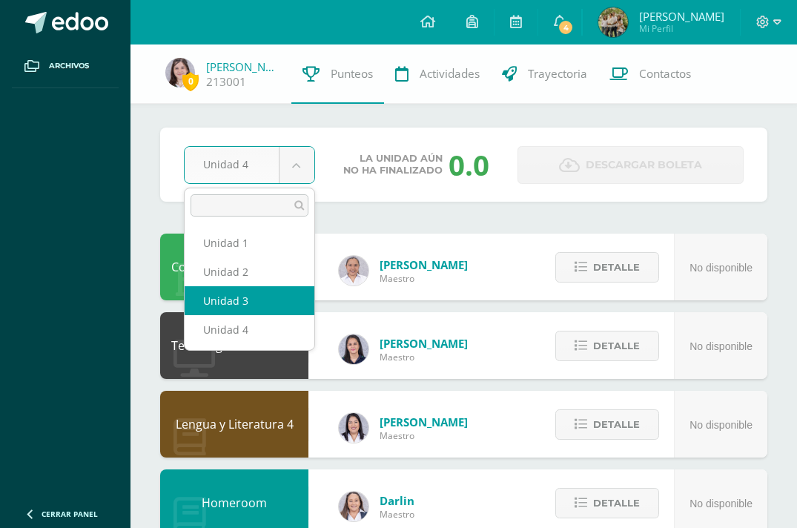
select select "Unidad 3"
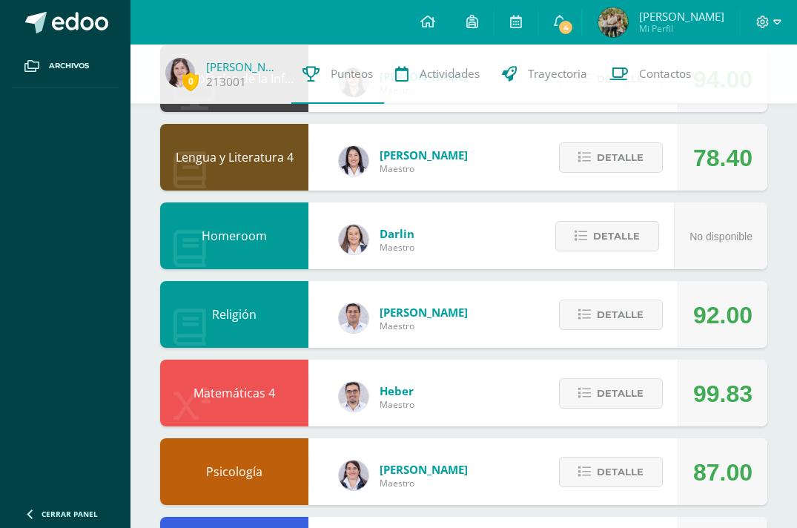
scroll to position [268, 0]
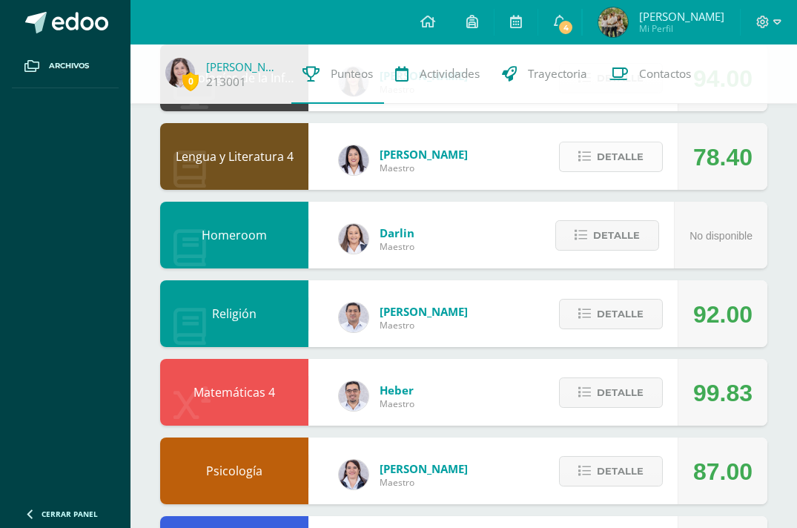
click at [599, 158] on span "Detalle" at bounding box center [620, 156] width 47 height 27
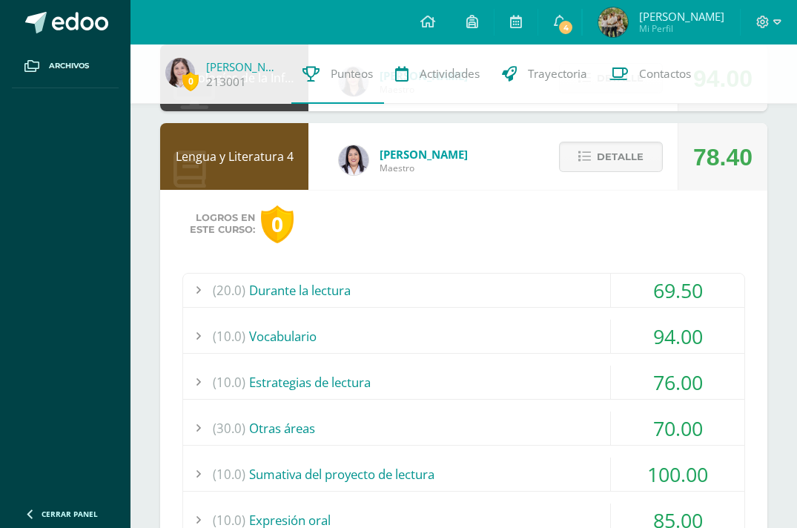
click at [529, 300] on div "(20.0) Durante la lectura" at bounding box center [464, 290] width 562 height 33
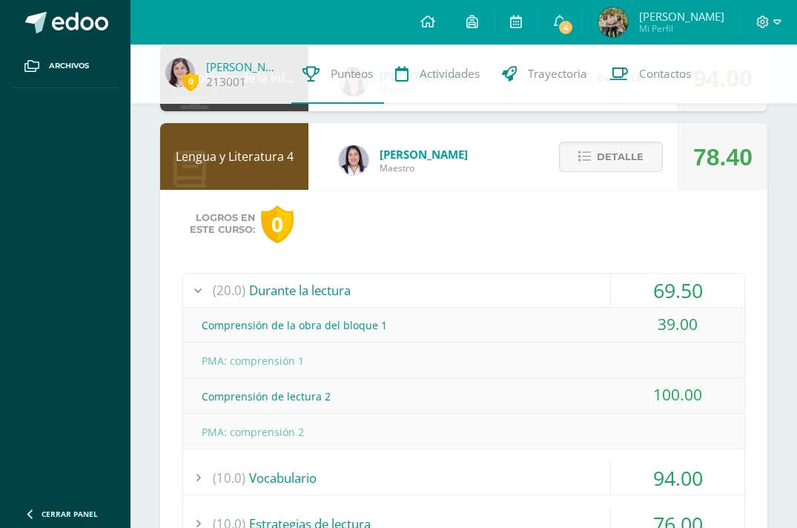
click at [530, 294] on div "(20.0) Durante la lectura" at bounding box center [464, 290] width 562 height 33
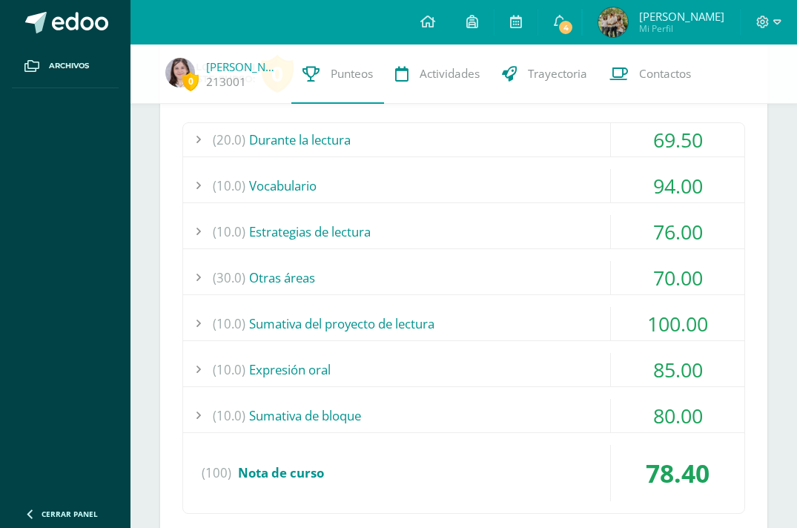
scroll to position [429, 0]
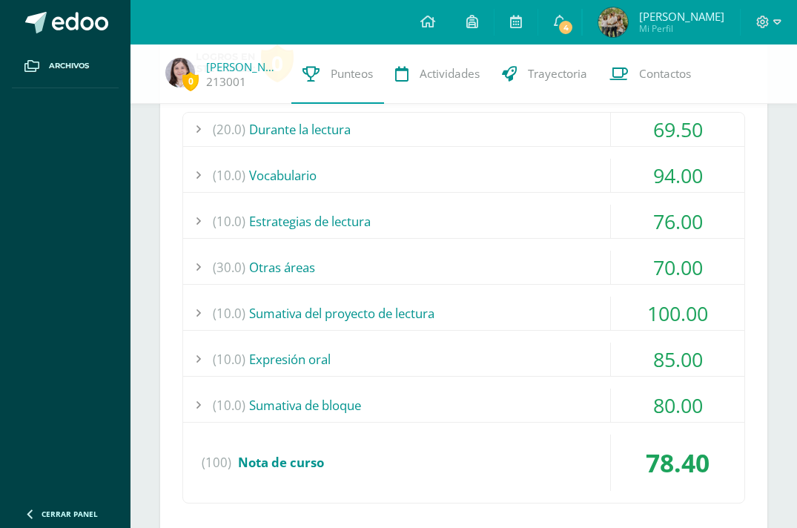
click at [490, 264] on div "(30.0) Otras áreas" at bounding box center [464, 267] width 562 height 33
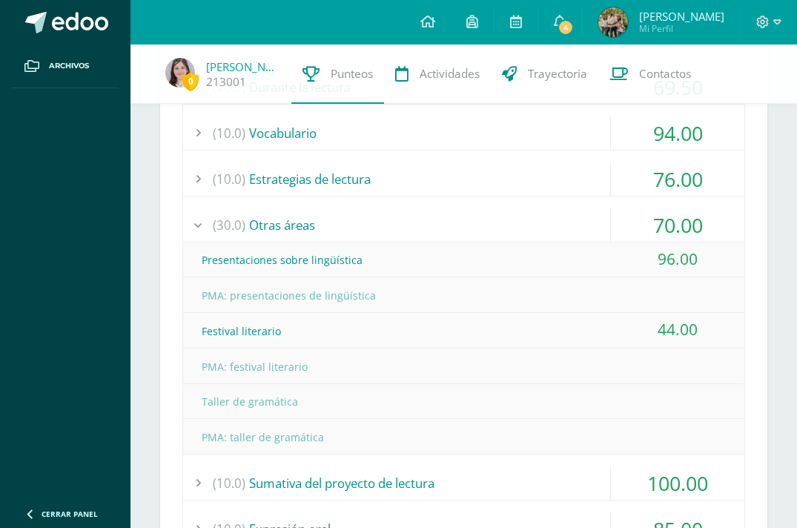
scroll to position [470, 0]
click at [488, 224] on div "(30.0) Otras áreas" at bounding box center [464, 225] width 562 height 33
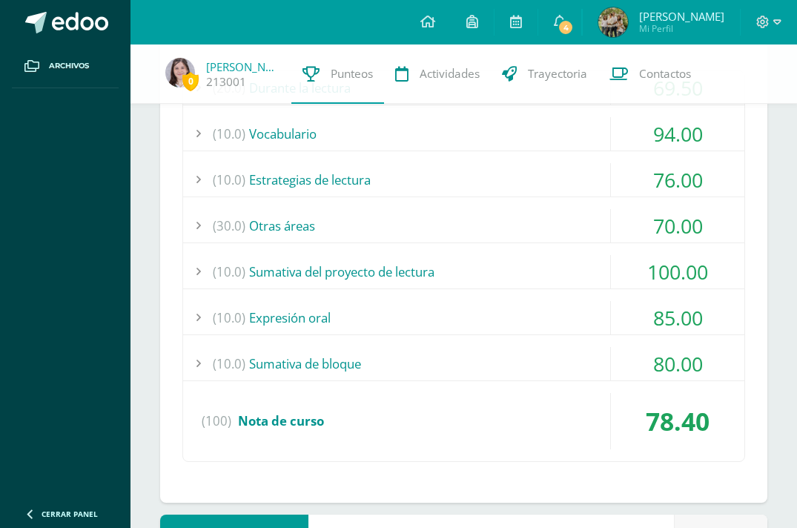
click at [387, 367] on div "(10.0) Sumativa de bloque" at bounding box center [464, 363] width 562 height 33
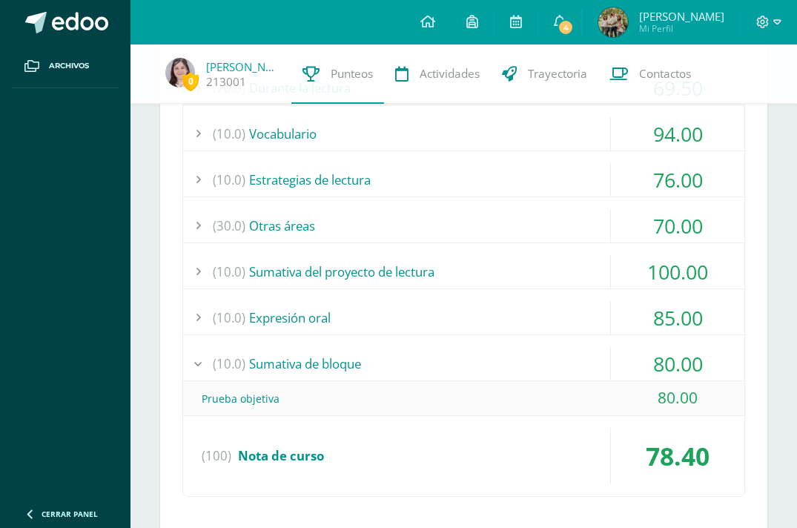
click at [387, 365] on div "(10.0) Sumativa de bloque" at bounding box center [464, 363] width 562 height 33
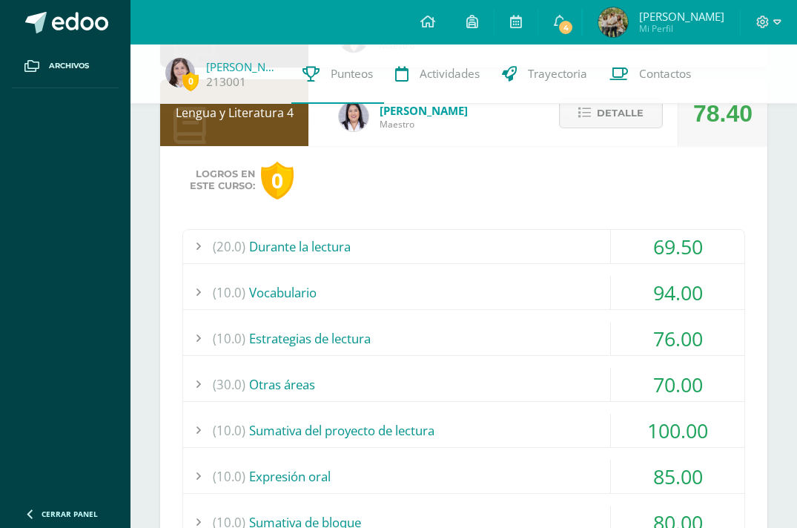
scroll to position [311, 0]
click at [373, 244] on div "(20.0) Durante la lectura" at bounding box center [464, 247] width 562 height 33
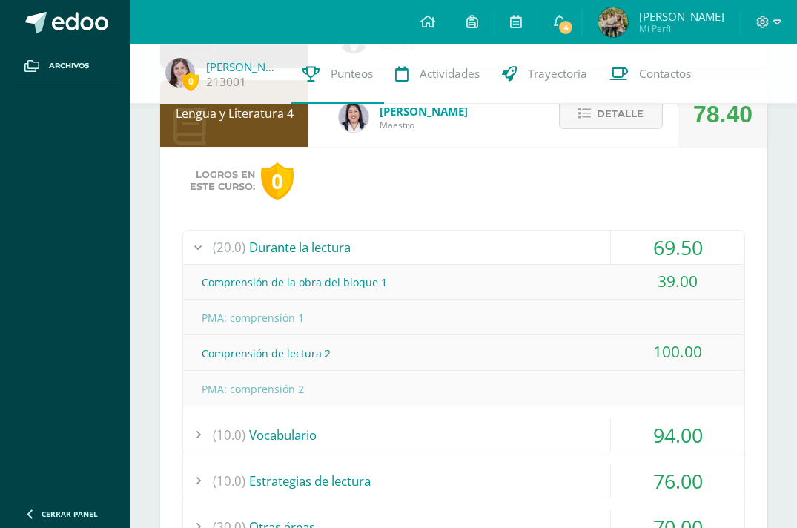
click at [372, 249] on div "(20.0) Durante la lectura" at bounding box center [464, 247] width 562 height 33
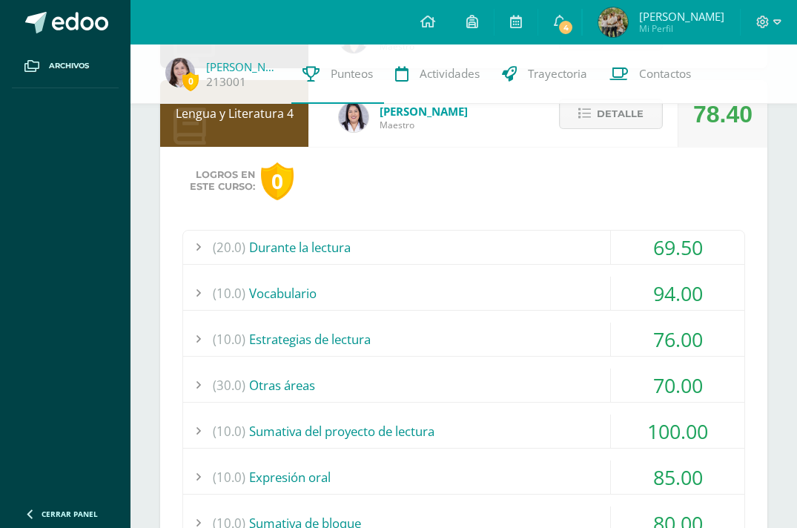
click at [344, 340] on div "(10.0) Estrategias de lectura" at bounding box center [464, 339] width 562 height 33
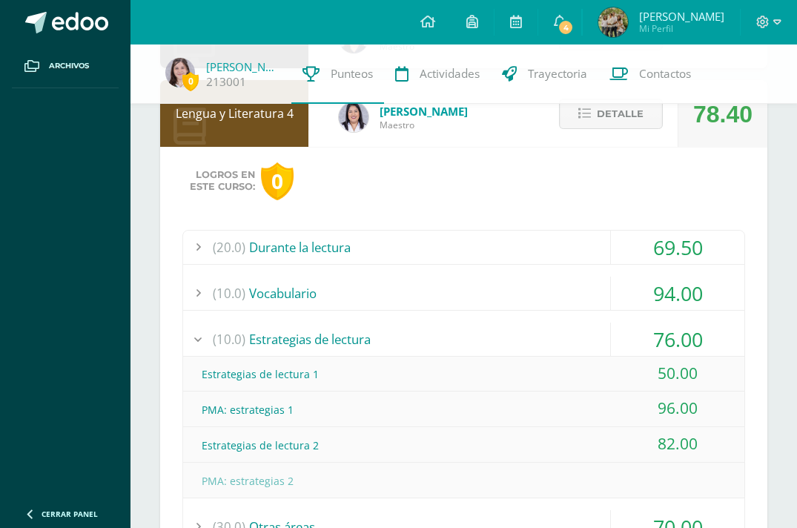
click at [344, 340] on div "(10.0) Estrategias de lectura" at bounding box center [464, 339] width 562 height 33
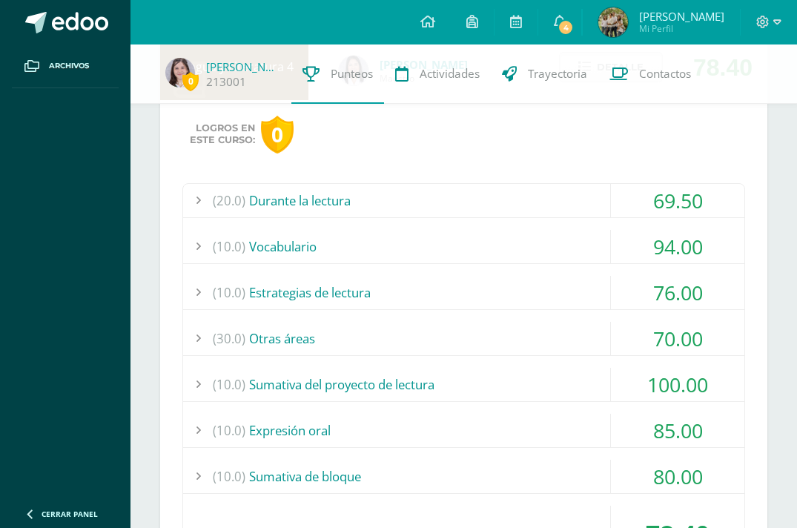
scroll to position [188, 0]
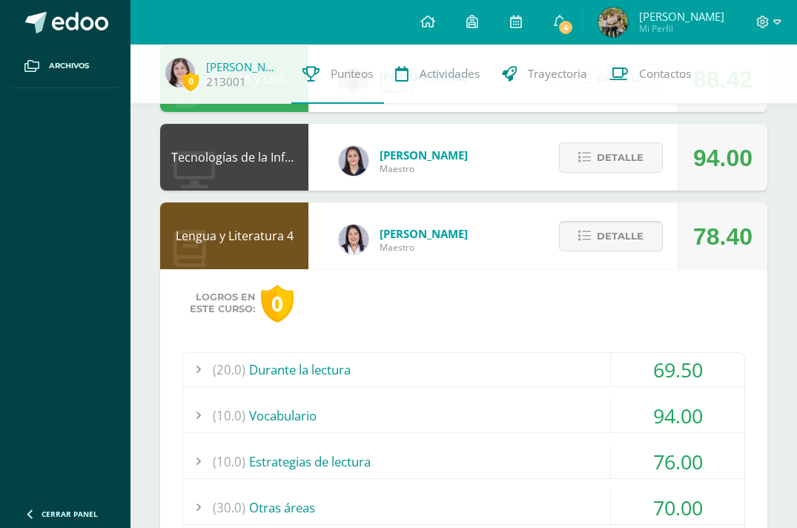
click at [579, 247] on button "Detalle" at bounding box center [611, 236] width 104 height 30
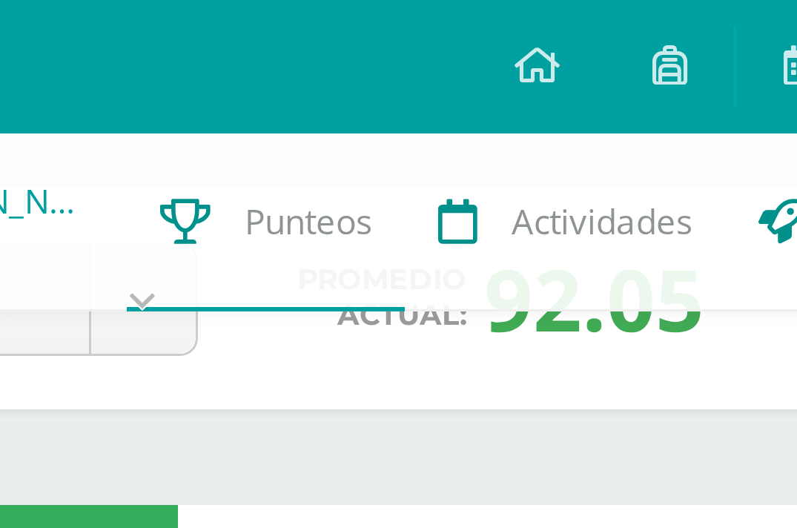
scroll to position [46, 0]
